Goal: Information Seeking & Learning: Understand process/instructions

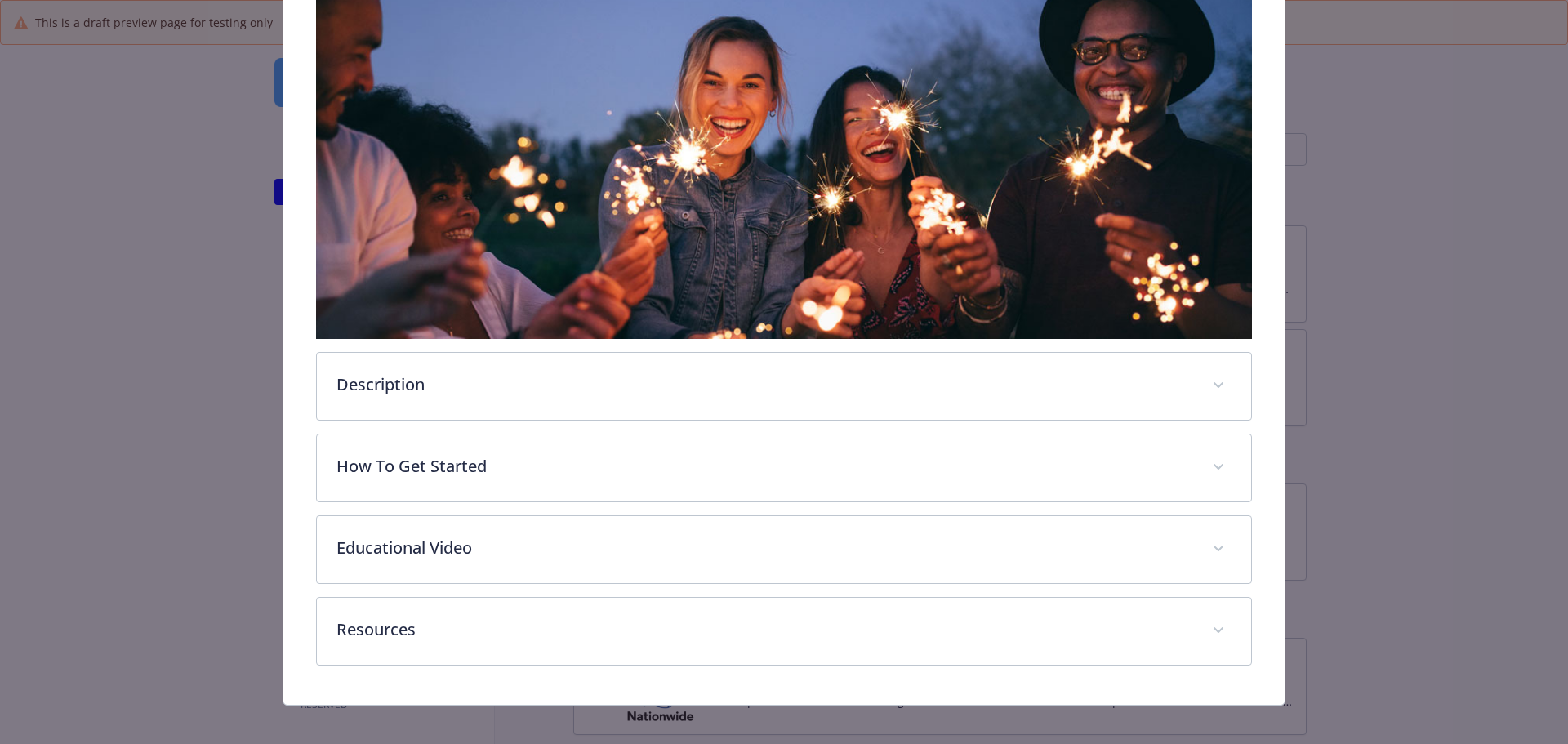
scroll to position [359, 0]
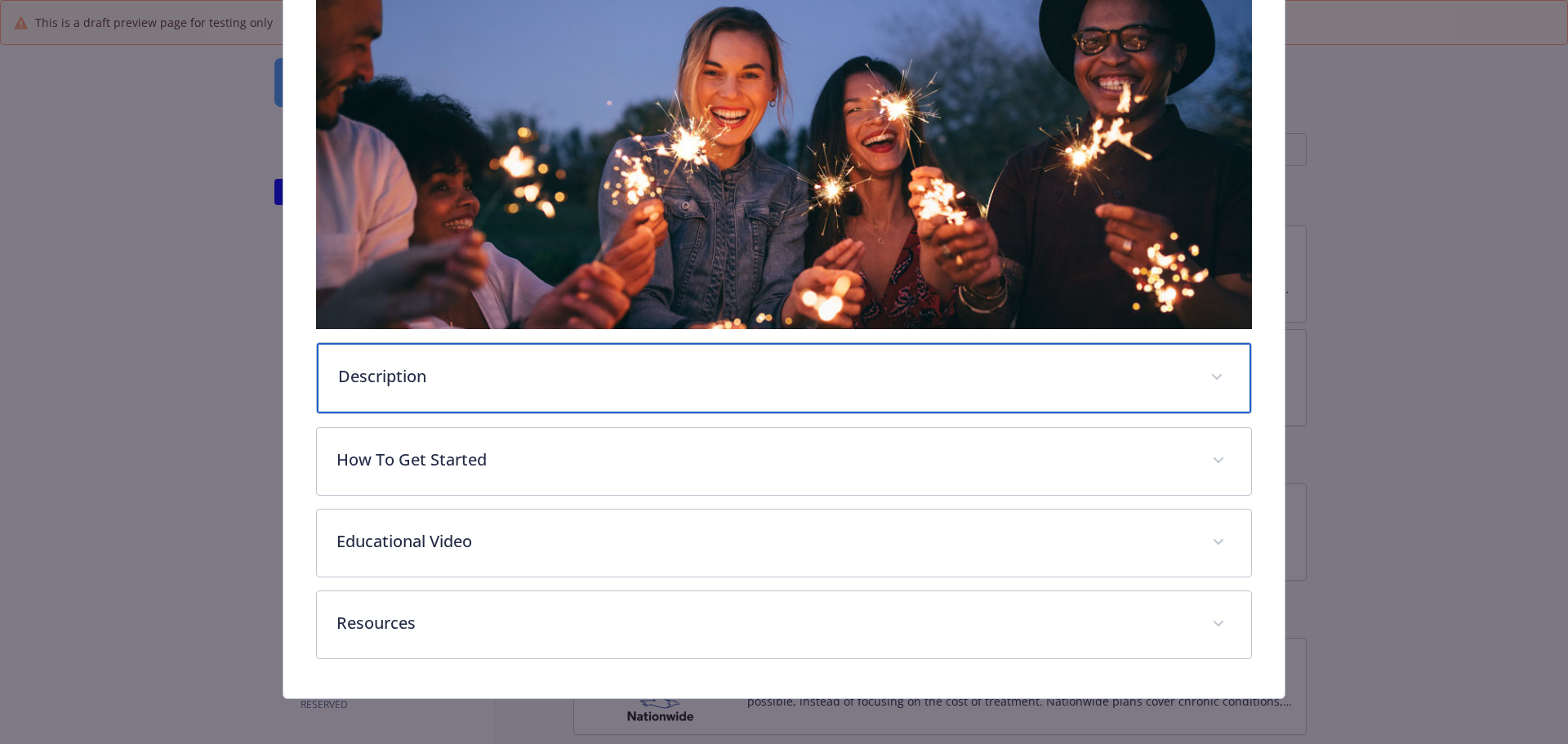
click at [667, 392] on div "Description" at bounding box center [784, 378] width 935 height 71
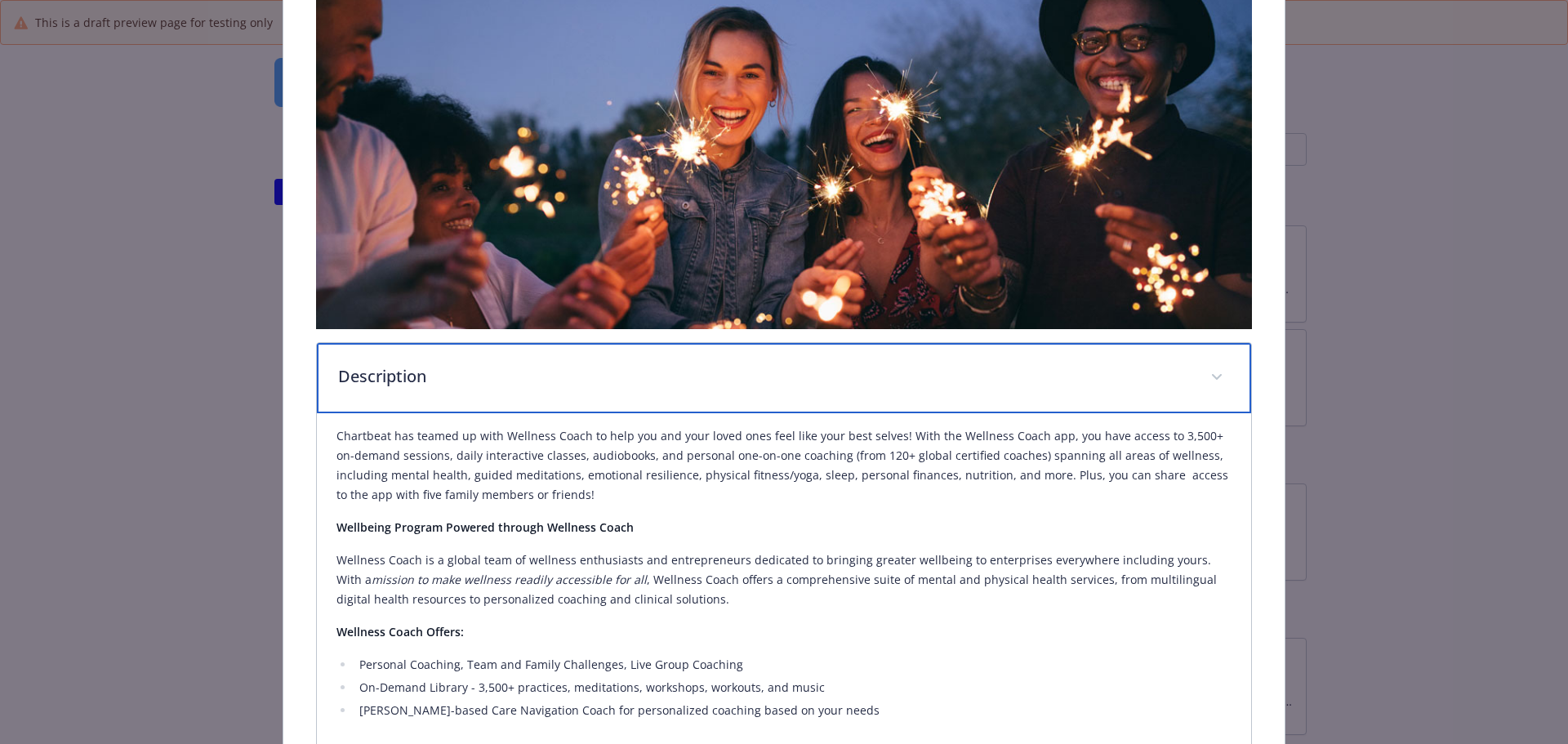
click at [667, 392] on div "Description" at bounding box center [784, 378] width 935 height 71
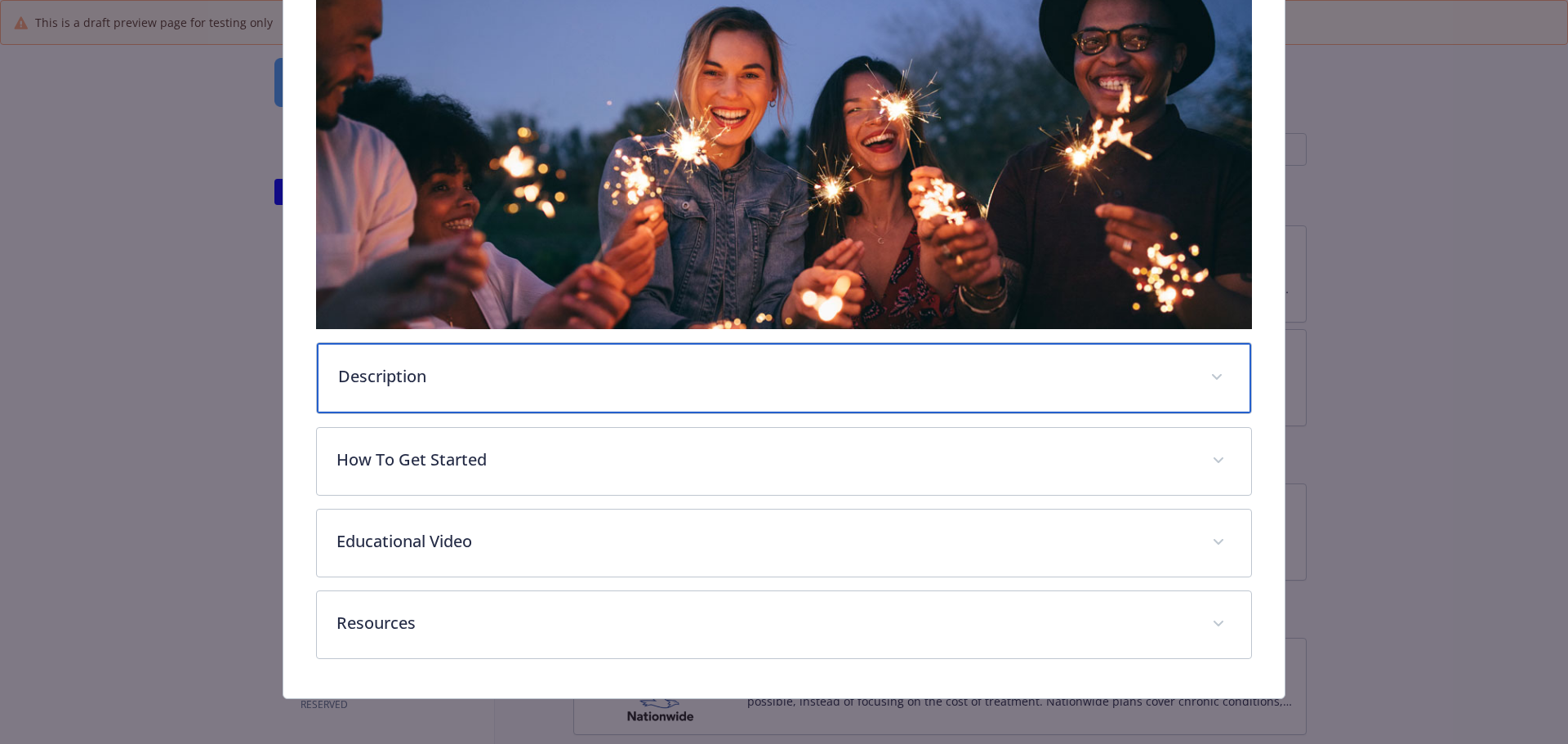
scroll to position [362, 0]
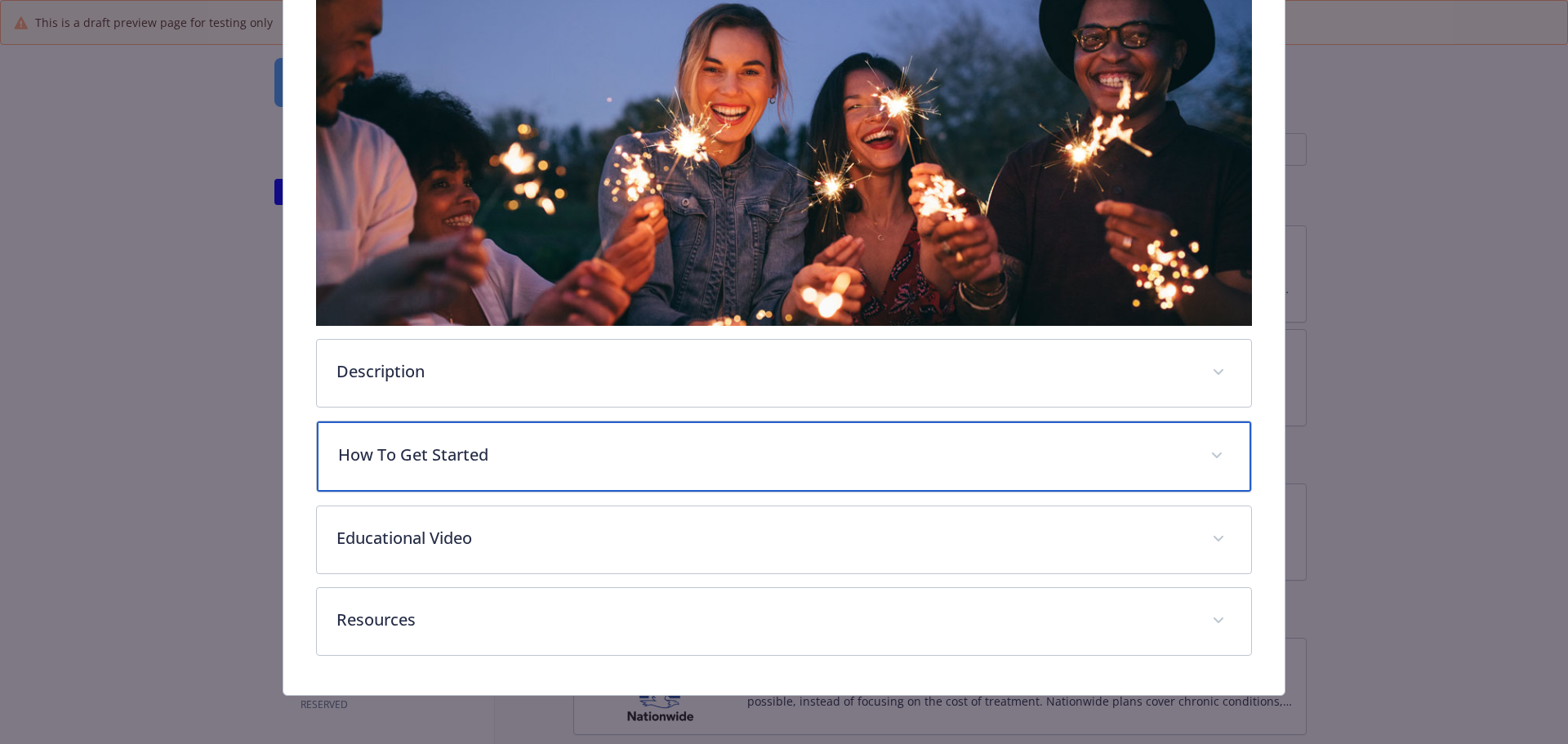
click at [650, 456] on p "How To Get Started" at bounding box center [765, 455] width 854 height 24
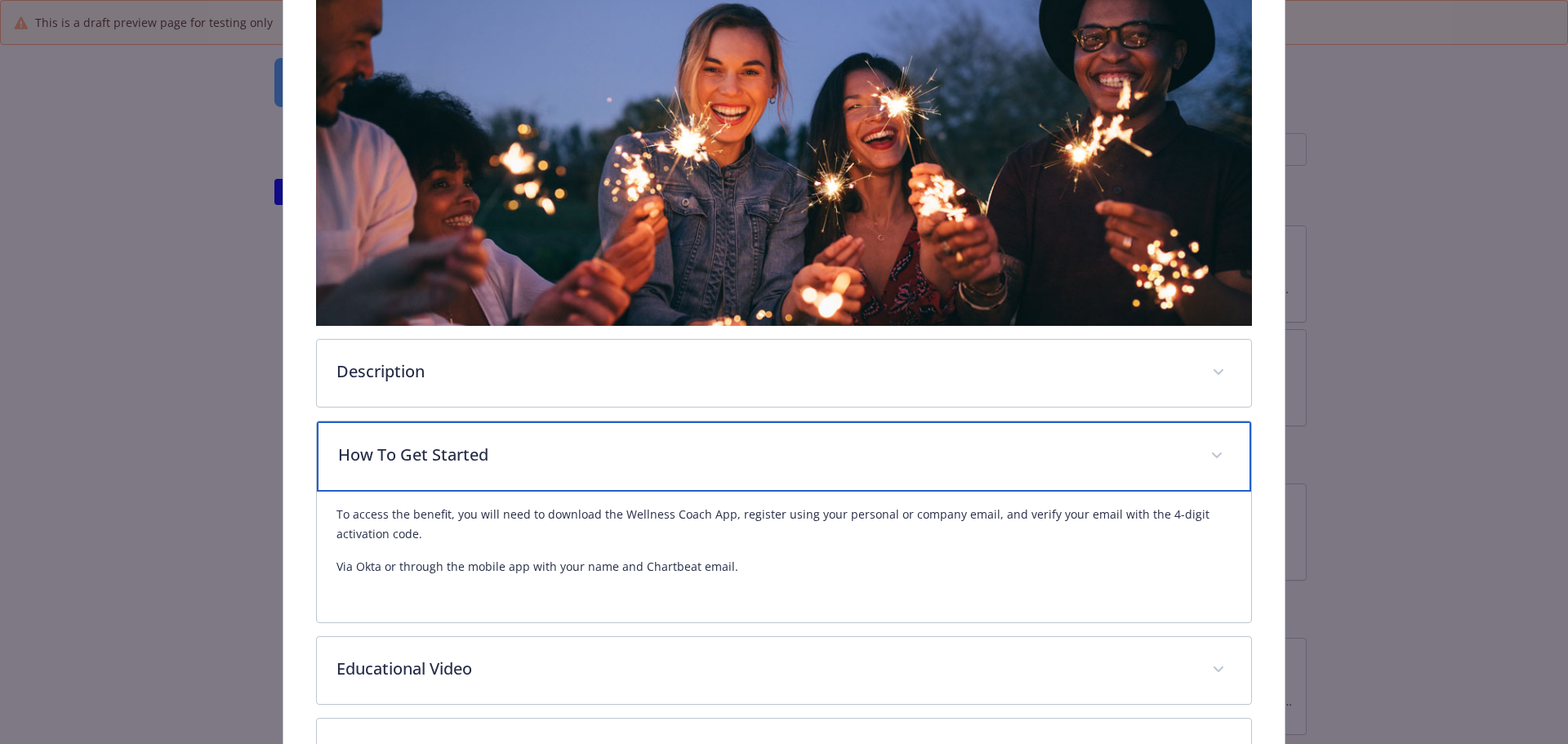
click at [650, 456] on p "How To Get Started" at bounding box center [765, 455] width 854 height 24
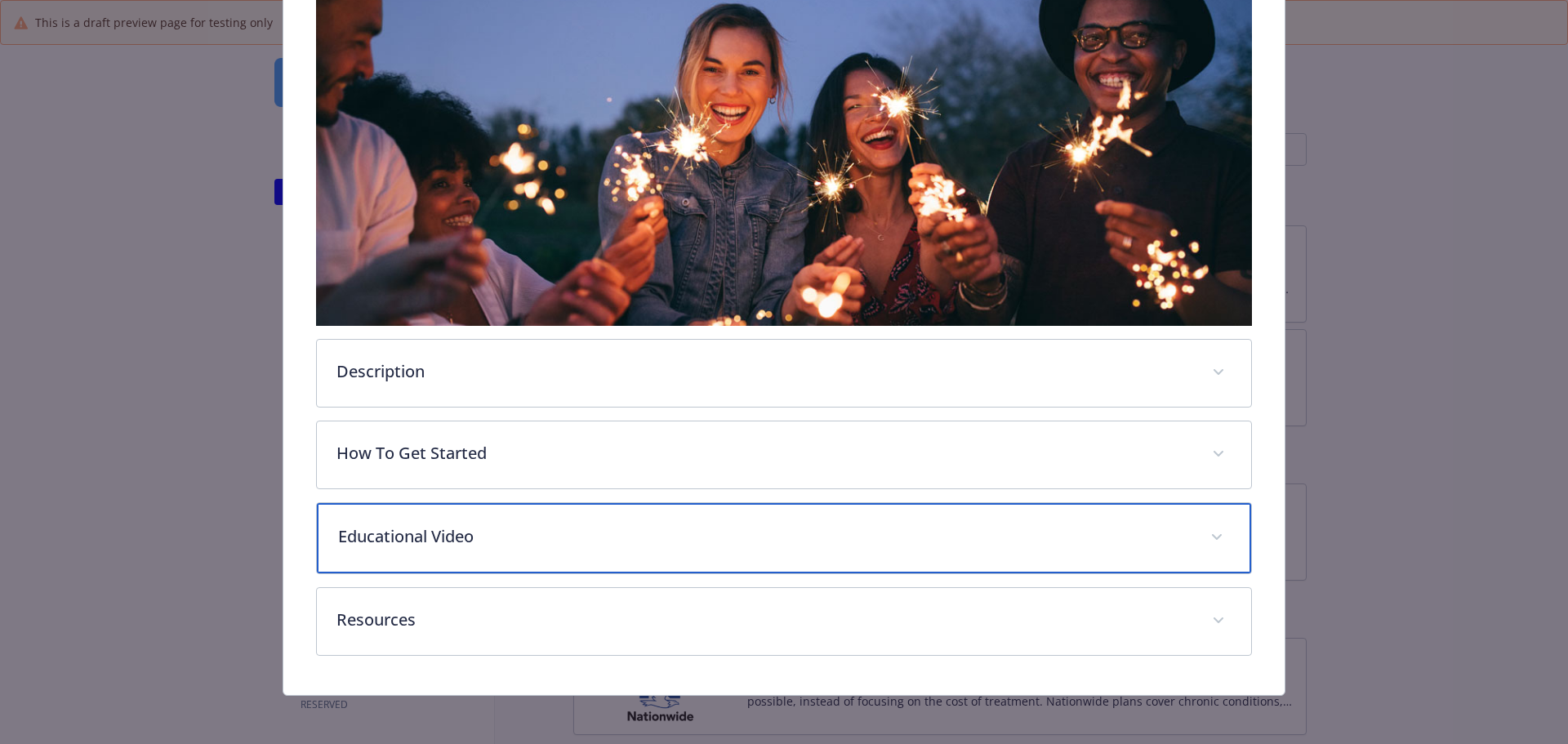
click at [642, 525] on p "Educational Video" at bounding box center [765, 536] width 854 height 24
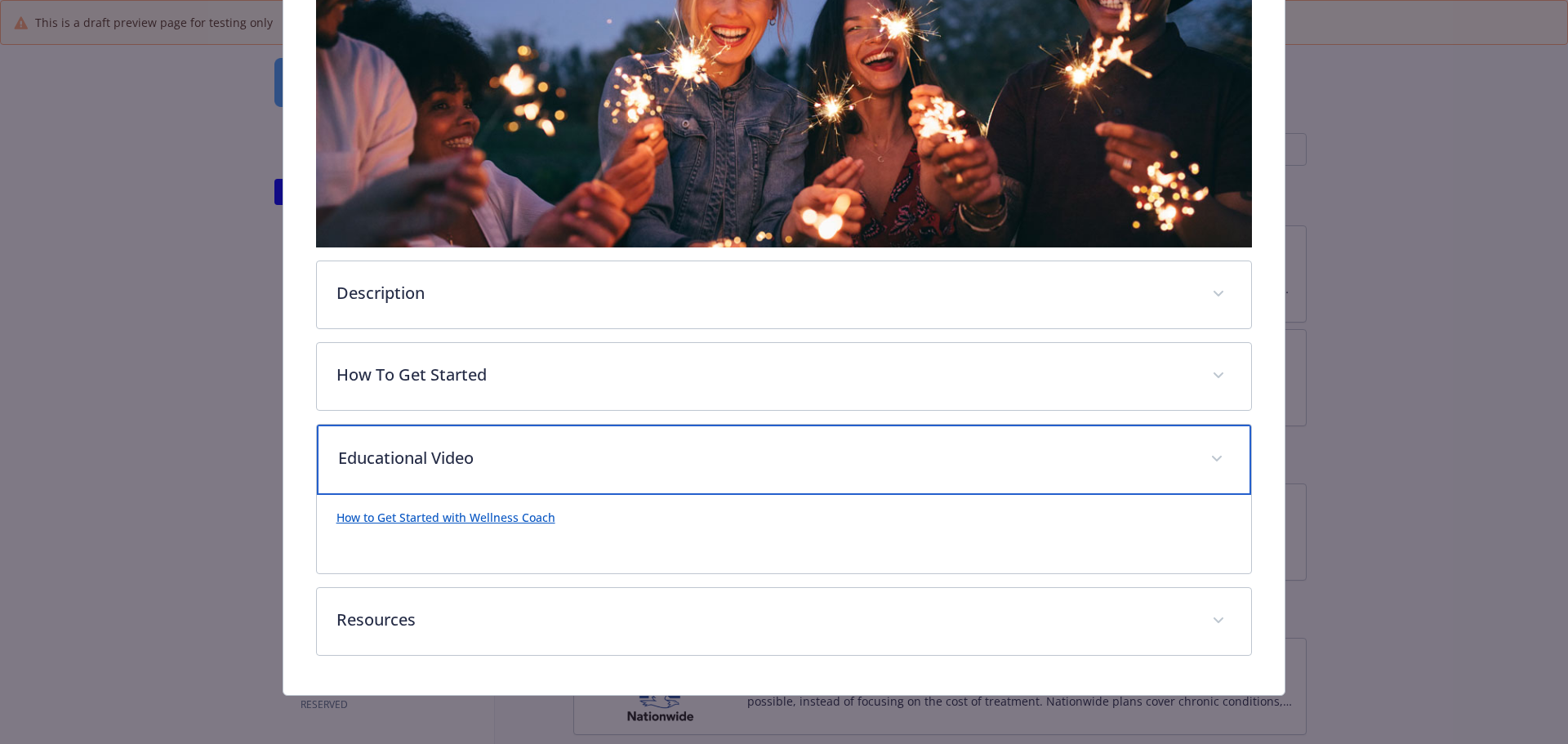
click at [663, 450] on p "Educational Video" at bounding box center [765, 458] width 854 height 24
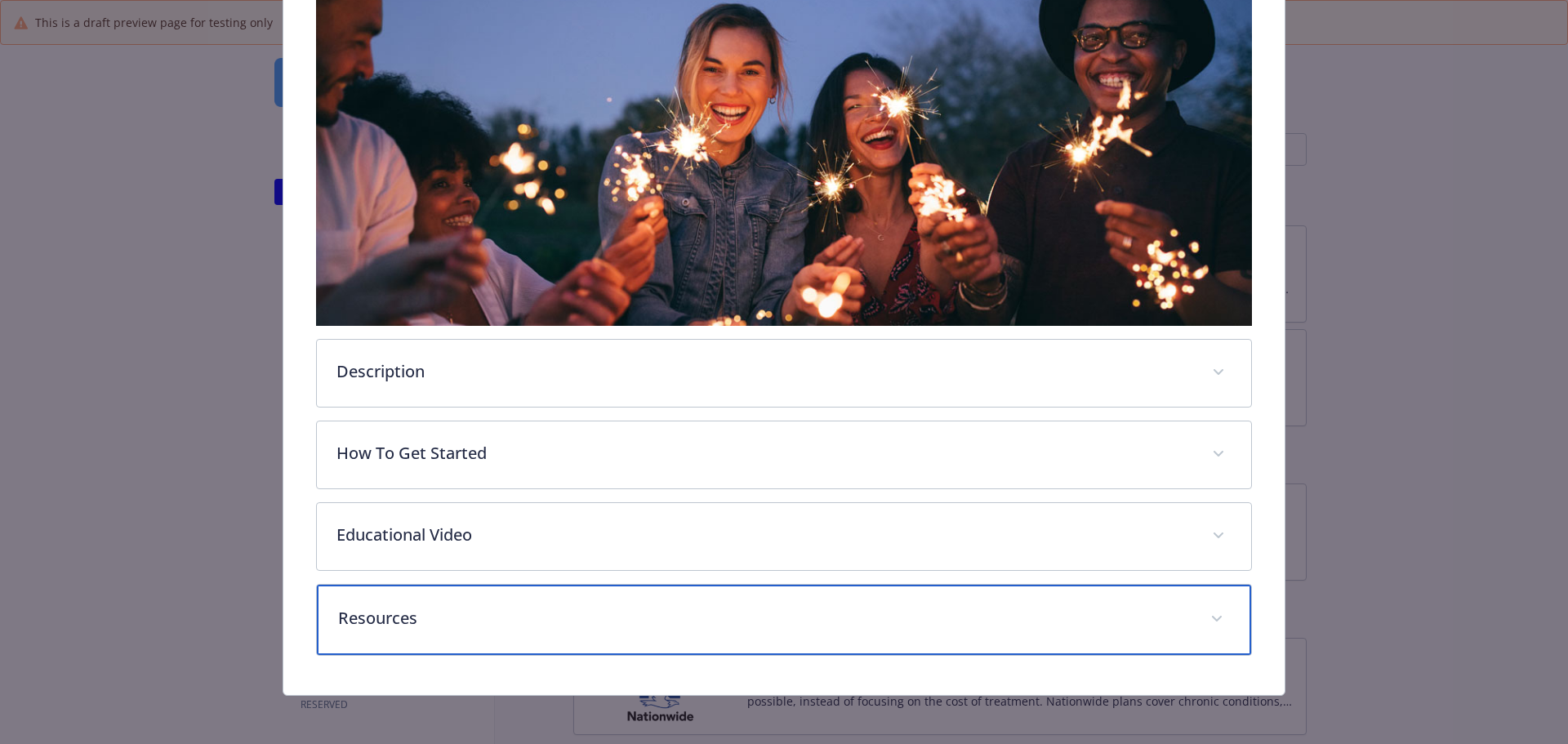
click at [618, 611] on p "Resources" at bounding box center [765, 618] width 854 height 24
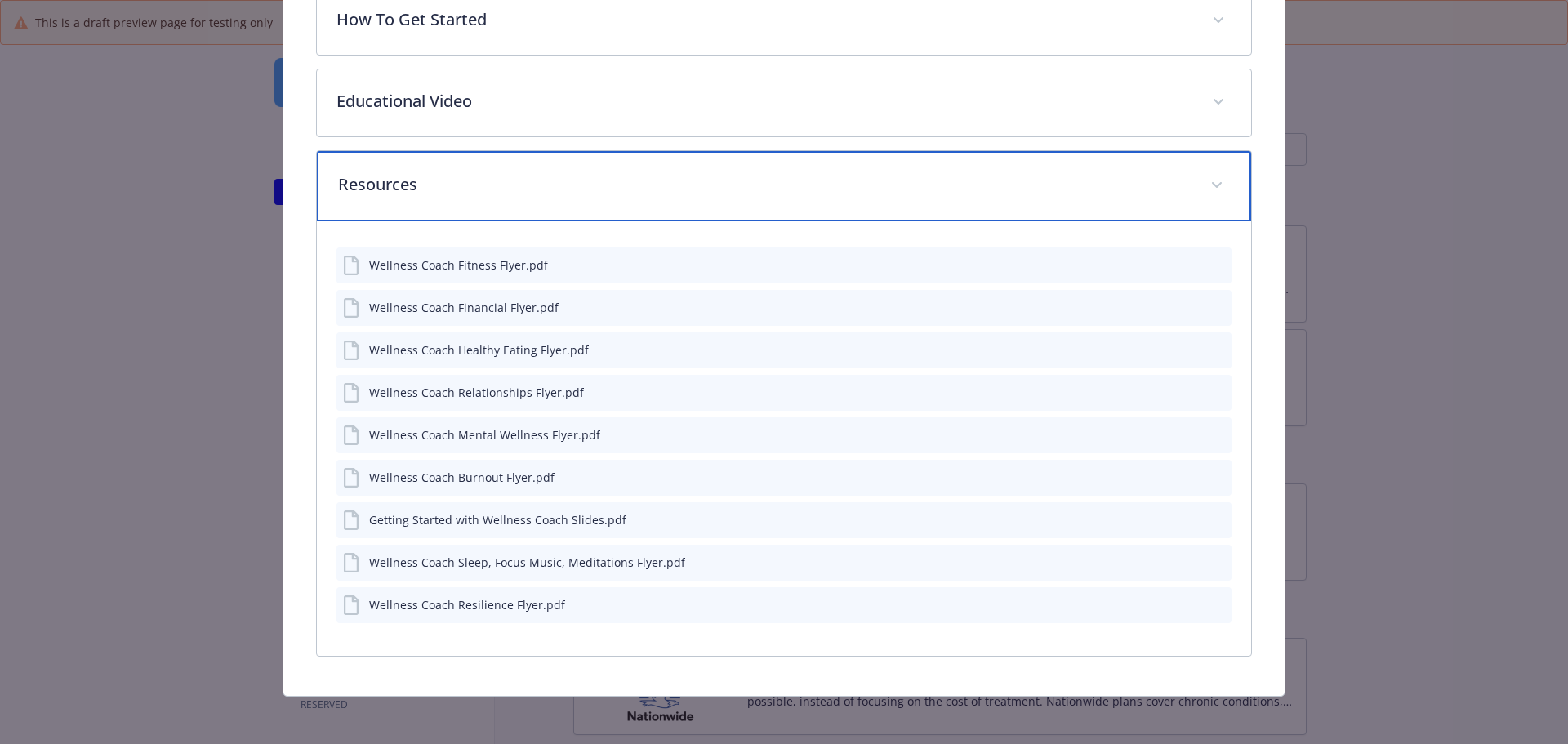
scroll to position [797, 0]
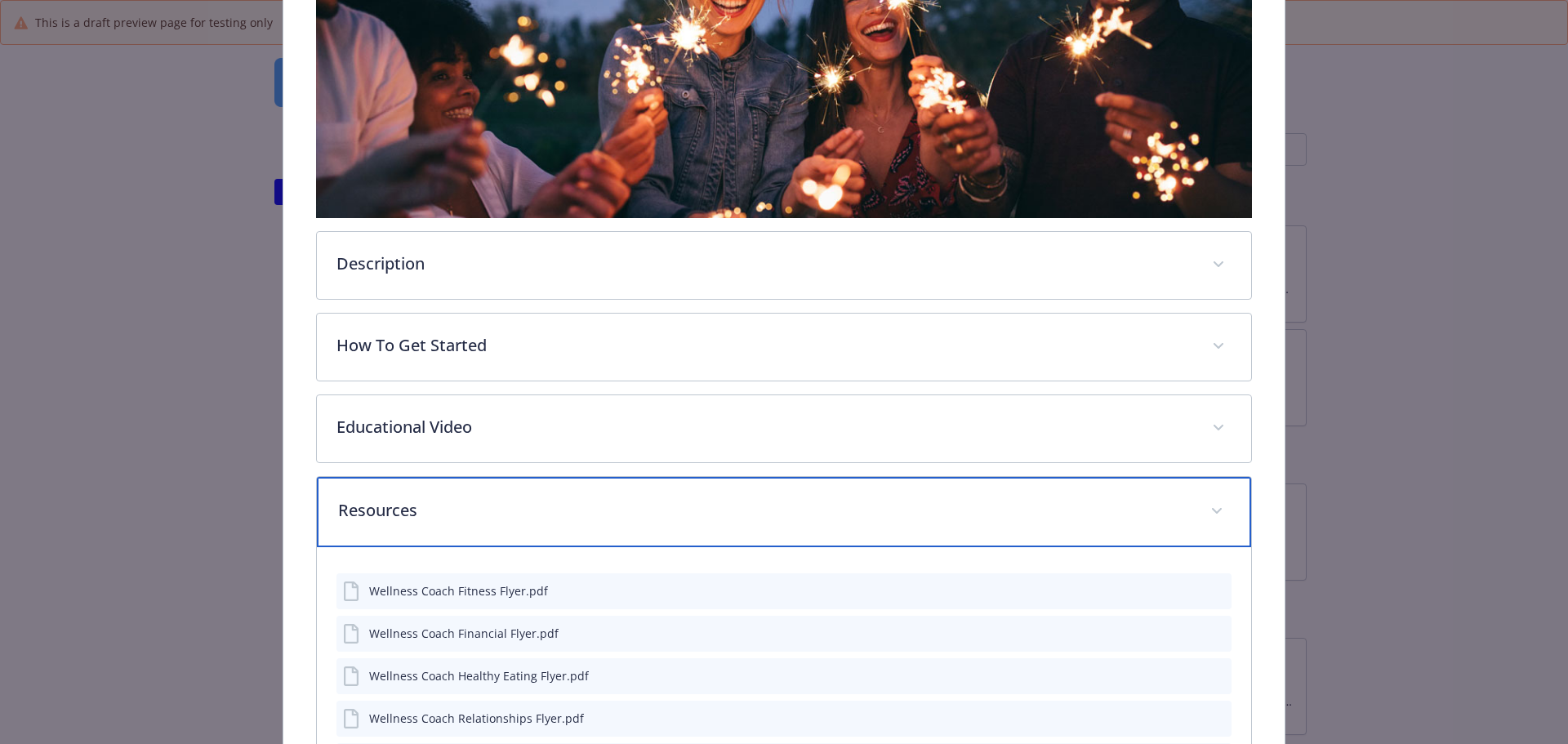
click at [674, 520] on div "Resources" at bounding box center [784, 513] width 935 height 71
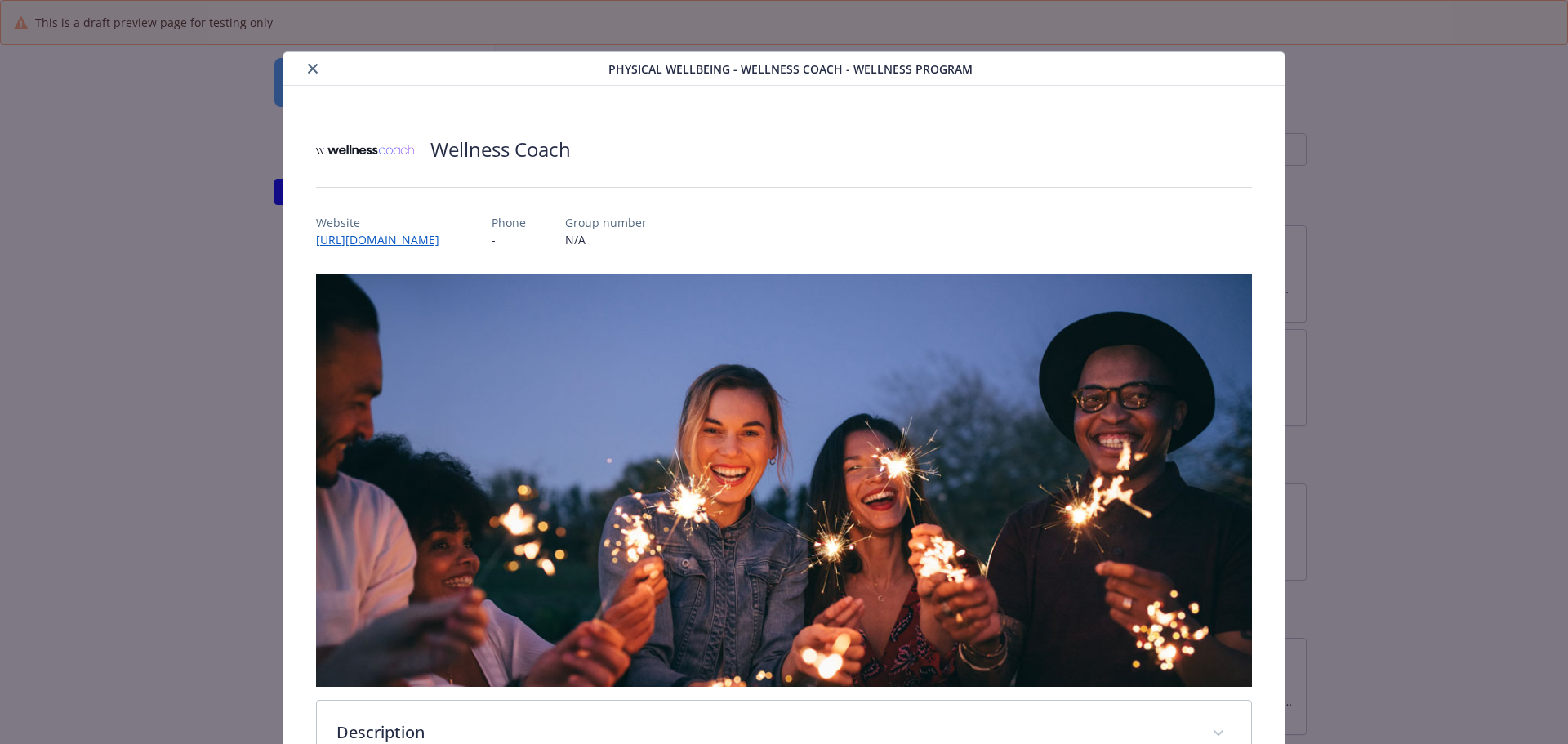
scroll to position [0, 0]
